Goal: Task Accomplishment & Management: Complete application form

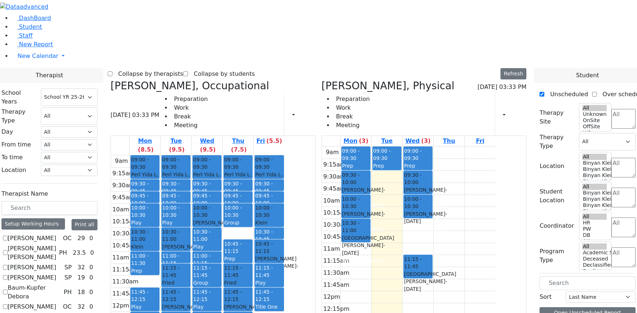
select select "212"
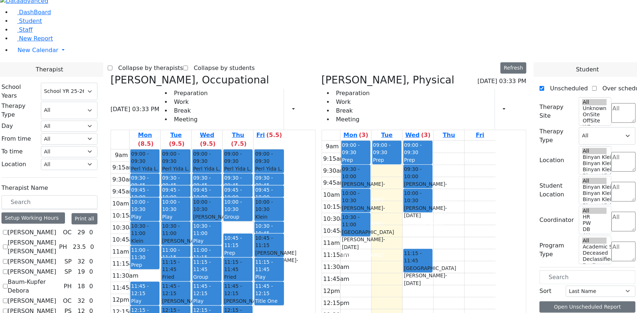
scroll to position [7, 0]
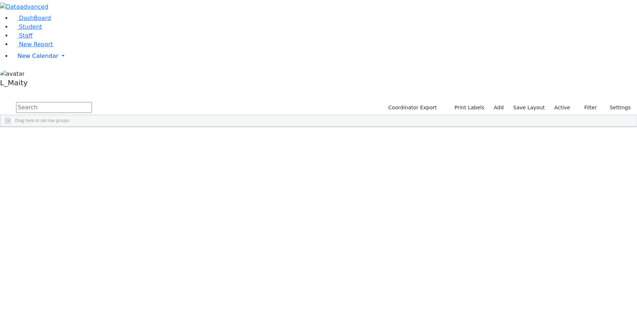
click at [29, 59] on span "New Calendar" at bounding box center [38, 56] width 41 height 7
click at [30, 74] on span "Calendar" at bounding box center [29, 70] width 26 height 7
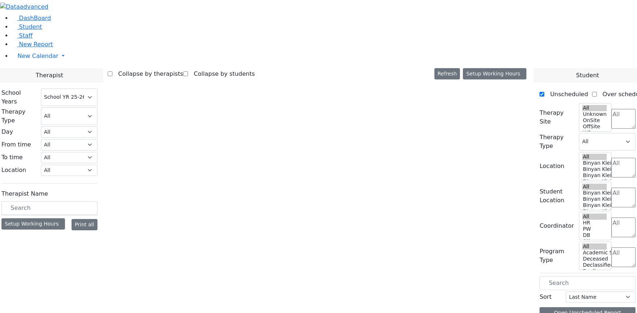
select select "212"
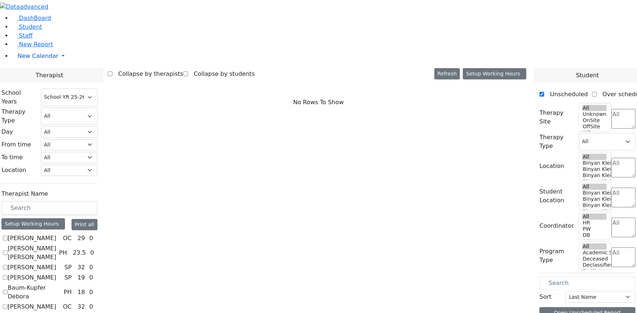
click at [32, 59] on span "New Calendar" at bounding box center [38, 56] width 41 height 7
checkbox input "true"
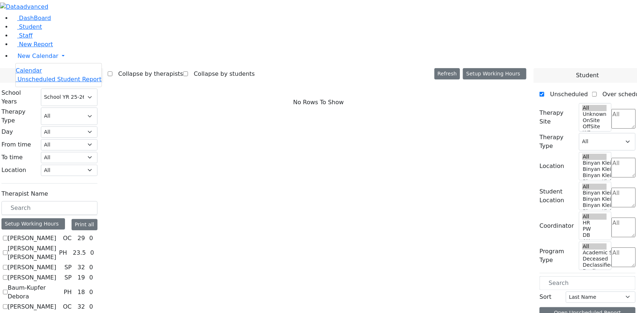
select select "1"
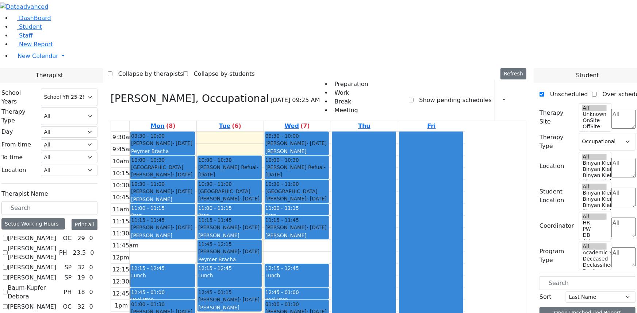
scroll to position [697, 0]
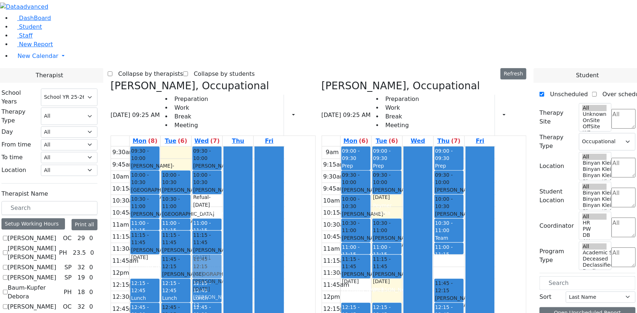
drag, startPoint x: 276, startPoint y: 107, endPoint x: 277, endPoint y: 161, distance: 54.0
click at [222, 165] on div "09:30 - 10:00 Blum Rafael - 05/06/2011 Volfman Dovid Grade 6 10:00 - 10:30 Gold…" at bounding box center [207, 279] width 31 height 265
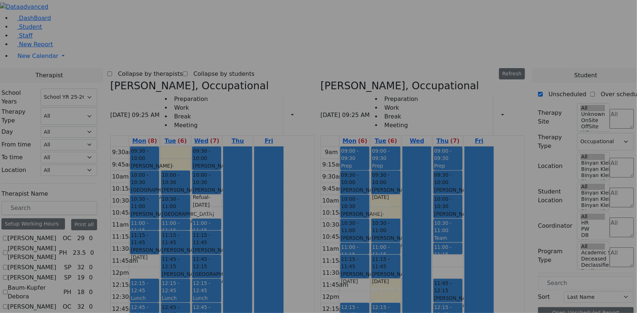
scroll to position [701, 0]
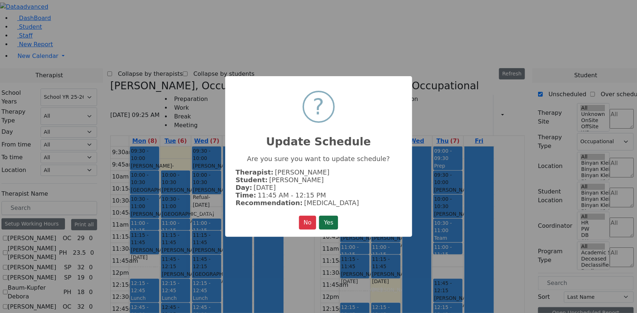
click at [325, 223] on button "Yes" at bounding box center [328, 223] width 19 height 14
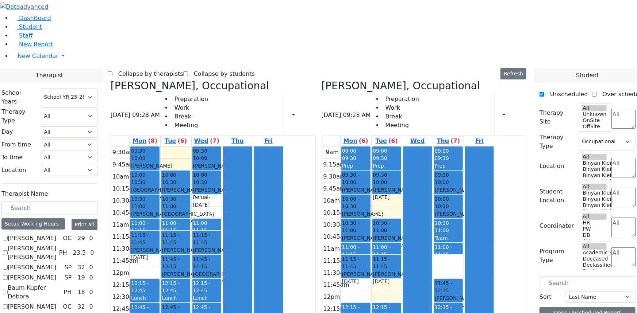
scroll to position [697, 0]
drag, startPoint x: 280, startPoint y: 102, endPoint x: 281, endPoint y: 113, distance: 11.0
click at [281, 147] on div "9:30am 9:45am 10am 10:15am 10:30am 10:45am 11am 11:15am 11:30am 11:45am 12pm 12…" at bounding box center [198, 279] width 174 height 265
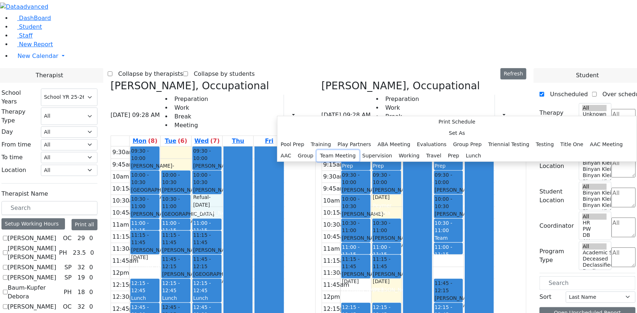
click at [359, 162] on button "Team Meeting" at bounding box center [338, 155] width 42 height 11
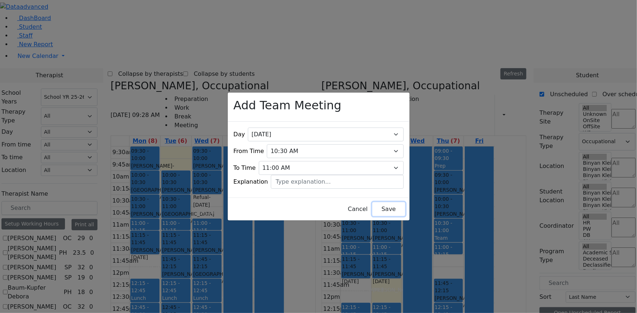
click at [377, 203] on button "Save" at bounding box center [388, 210] width 32 height 14
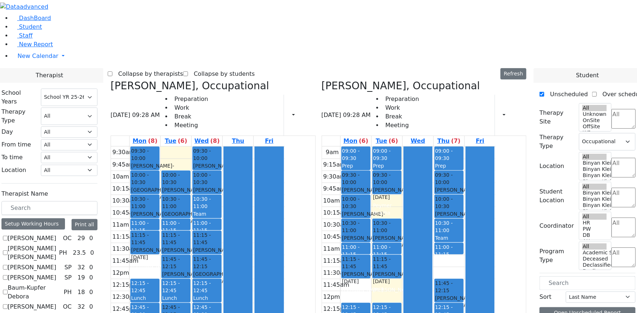
checkbox input "false"
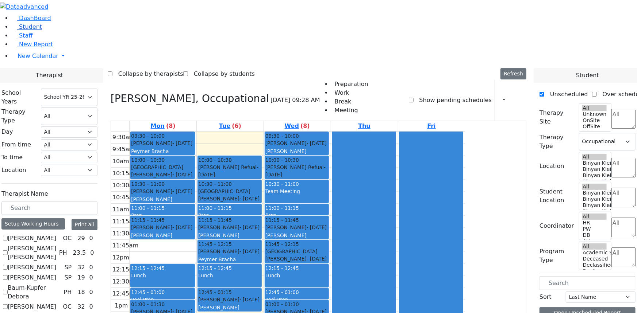
click at [31, 30] on span "Student" at bounding box center [30, 26] width 23 height 7
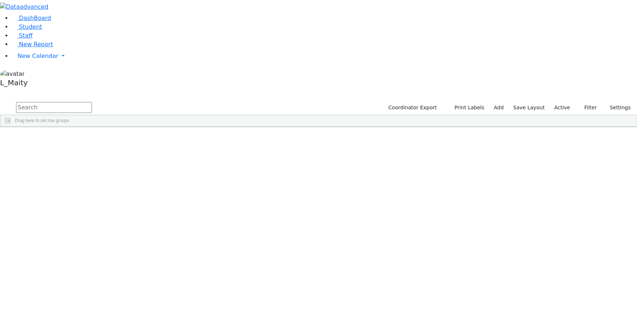
scroll to position [398, 0]
click at [205, 194] on div "[PERSON_NAME]" at bounding box center [184, 199] width 41 height 10
click at [299, 293] on span "IEP Coordinator" at bounding box center [280, 298] width 37 height 10
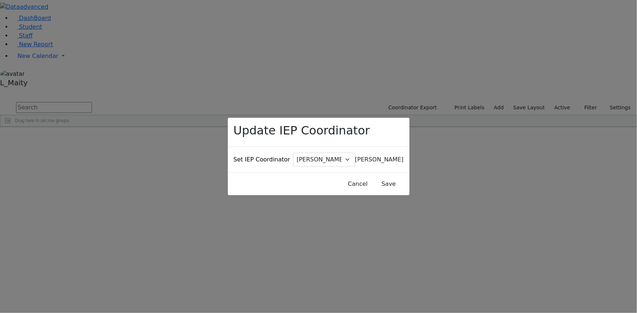
click at [355, 156] on span "[PERSON_NAME]" at bounding box center [379, 159] width 49 height 7
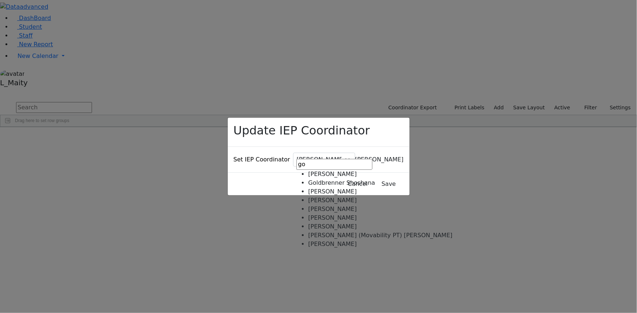
type input "gol"
click at [355, 156] on span "[PERSON_NAME]" at bounding box center [379, 159] width 49 height 7
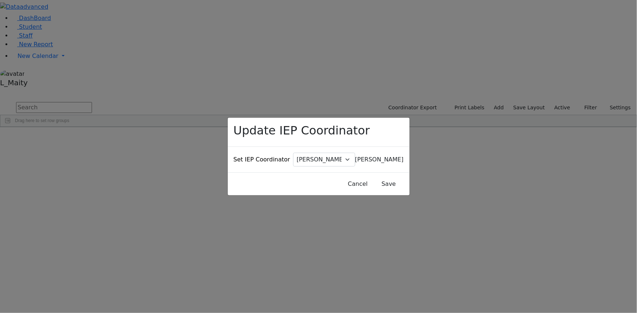
click at [355, 157] on span "[PERSON_NAME]" at bounding box center [379, 159] width 49 height 7
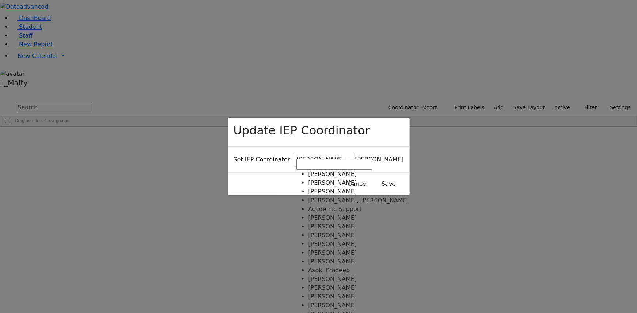
scroll to position [497, 0]
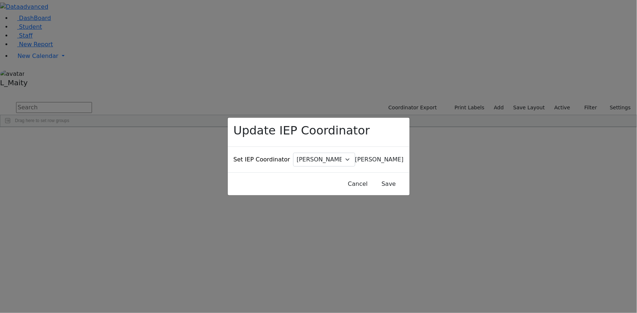
click at [264, 95] on div "Update IEP Coordinator Set IEP Coordinator [PERSON_NAME] [PERSON_NAME], [PERSON…" at bounding box center [318, 156] width 637 height 313
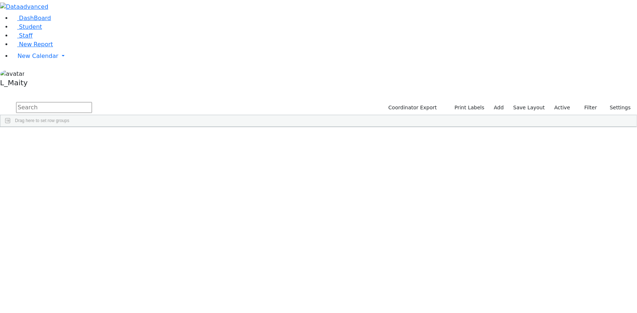
scroll to position [1360, 0]
click at [205, 207] on div "Peymer Bracha" at bounding box center [184, 212] width 41 height 10
drag, startPoint x: 305, startPoint y: 234, endPoint x: 310, endPoint y: 232, distance: 5.4
click at [240, 305] on span "Update Bulk" at bounding box center [215, 310] width 50 height 10
click at [302, 297] on span "IEP Coordinator" at bounding box center [283, 302] width 37 height 10
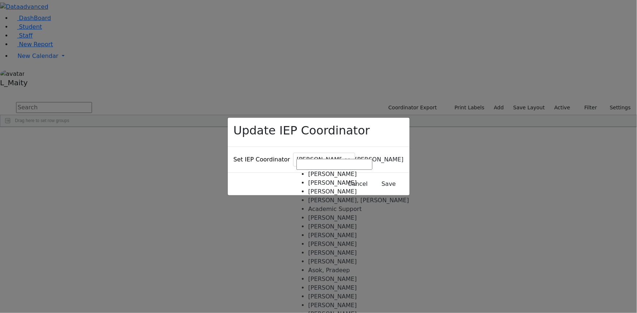
click at [355, 156] on span "[PERSON_NAME]" at bounding box center [379, 159] width 49 height 7
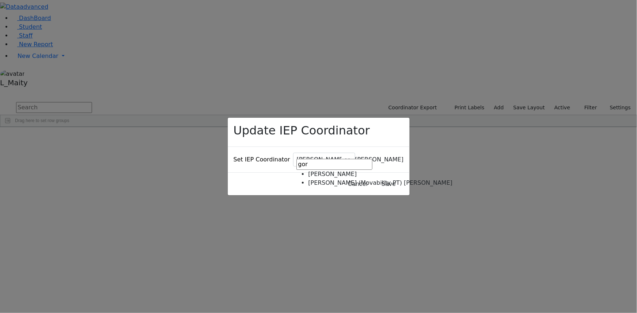
type input "gor"
select select "302"
click at [378, 177] on button "Save" at bounding box center [388, 184] width 32 height 14
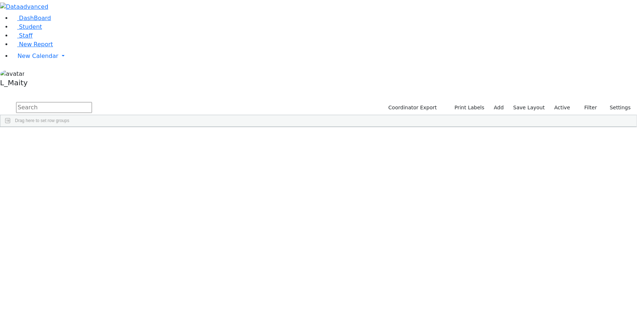
scroll to position [365, 0]
click at [302, 297] on span "IEP Coordinator" at bounding box center [283, 302] width 37 height 10
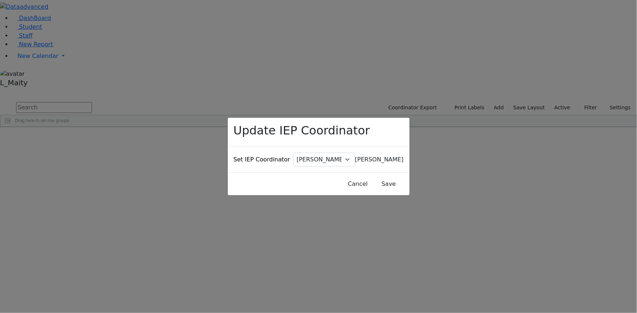
click at [355, 156] on span "[PERSON_NAME]" at bounding box center [379, 159] width 49 height 7
type input "gor"
click at [382, 177] on button "Save" at bounding box center [388, 184] width 32 height 14
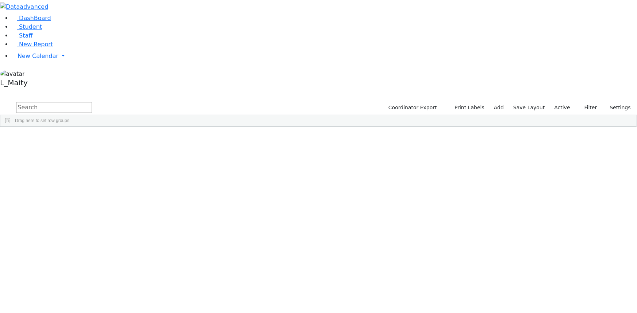
scroll to position [1194, 0]
click at [205, 216] on div "Peymer Bracha" at bounding box center [184, 221] width 41 height 10
click at [316, 297] on span "IEP Coordinator" at bounding box center [297, 302] width 37 height 10
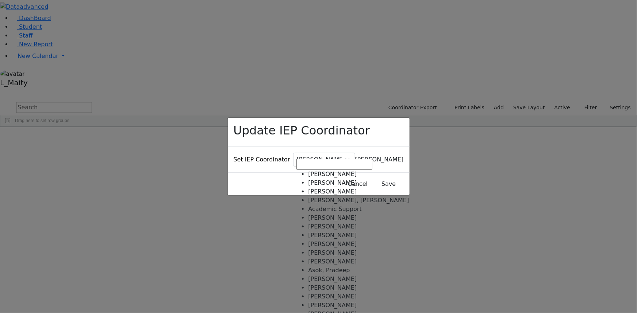
click at [355, 156] on span "[PERSON_NAME]" at bounding box center [379, 159] width 49 height 7
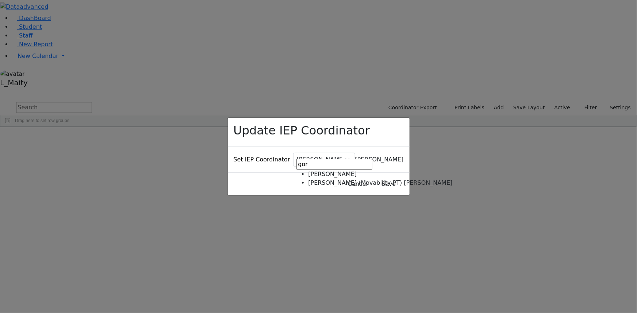
type input "gor"
click at [372, 177] on button "Save" at bounding box center [388, 184] width 32 height 14
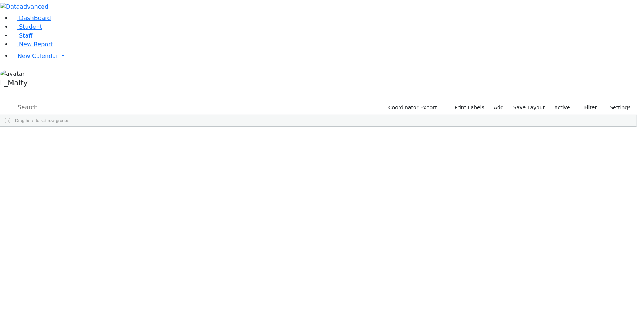
scroll to position [2886, 0]
